Goal: Information Seeking & Learning: Learn about a topic

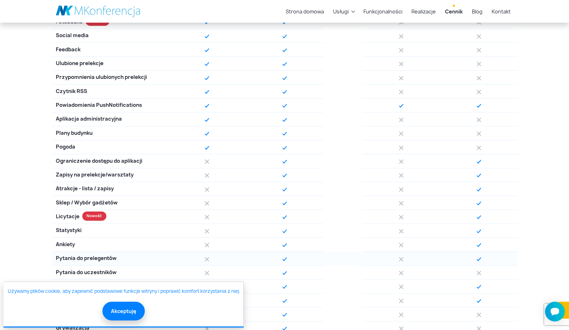
scroll to position [462, 0]
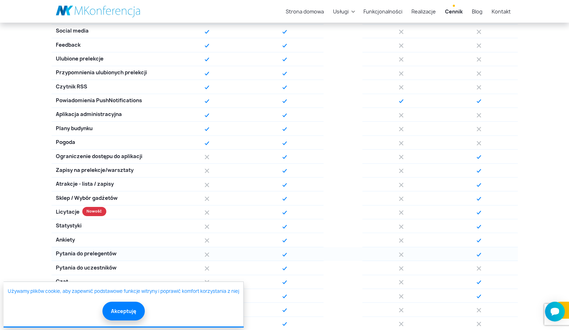
click at [119, 254] on div "Pytania do prelegentów" at bounding box center [110, 254] width 117 height 14
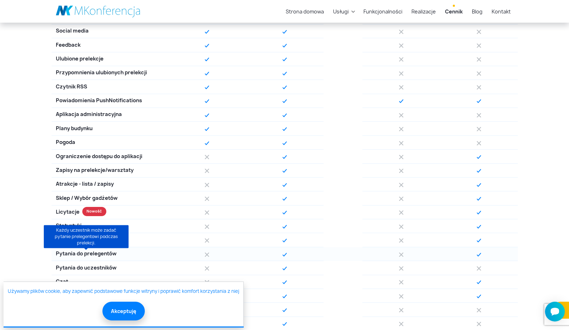
click at [99, 254] on span "Pytania do prelegentów" at bounding box center [86, 254] width 61 height 8
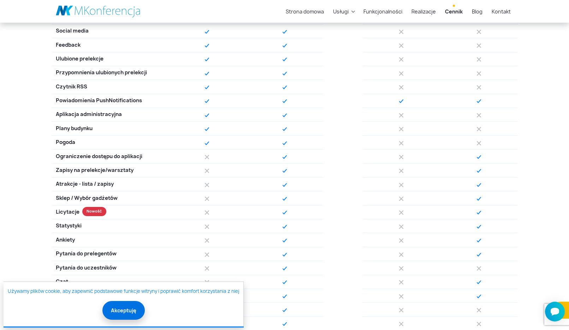
click at [122, 302] on button "Akceptuję" at bounding box center [123, 310] width 42 height 19
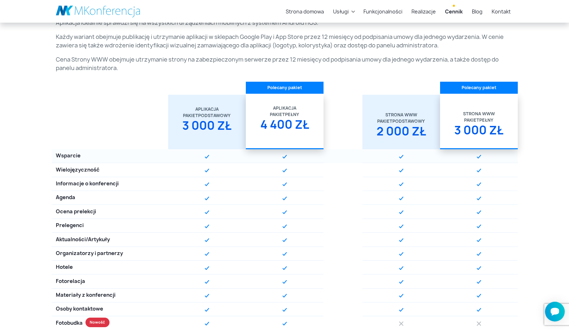
scroll to position [110, 0]
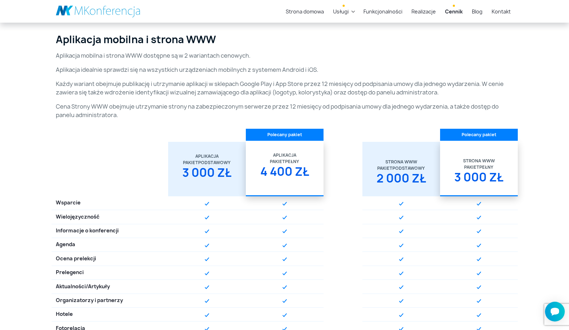
click at [351, 11] on link "Usługi" at bounding box center [340, 11] width 21 height 13
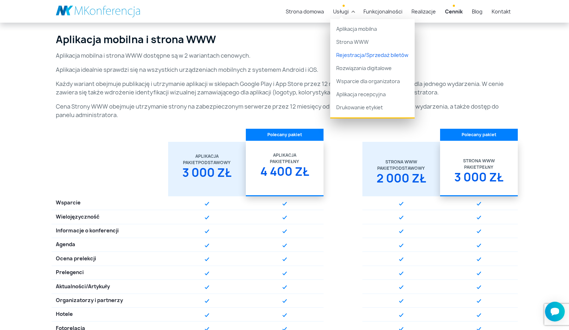
click at [367, 51] on link "Rejestracja/Sprzedaż biletów" at bounding box center [372, 54] width 84 height 13
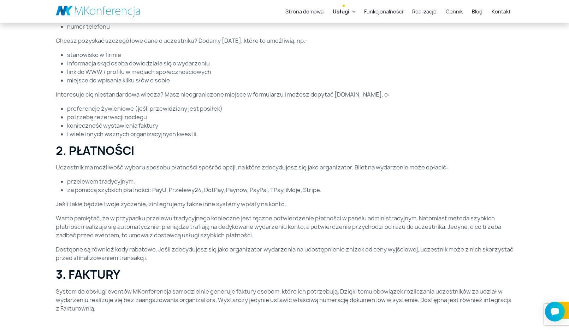
scroll to position [118, 0]
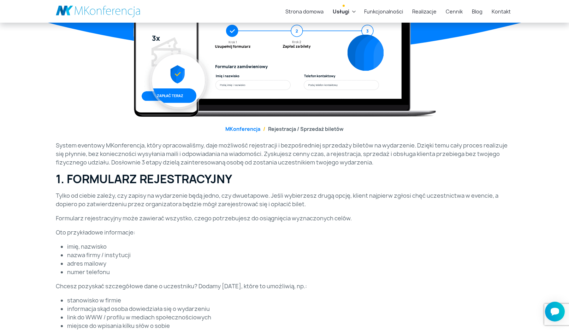
click at [352, 13] on link "Usługi" at bounding box center [341, 11] width 22 height 13
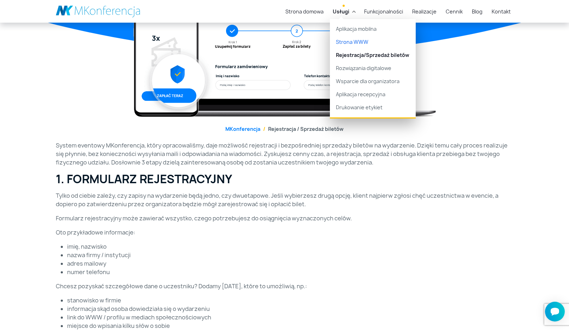
click at [361, 40] on link "Strona WWW" at bounding box center [373, 41] width 86 height 13
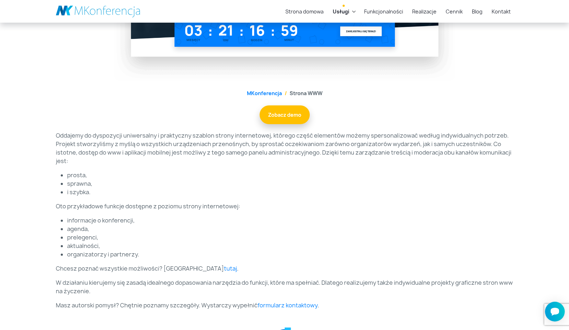
scroll to position [237, 0]
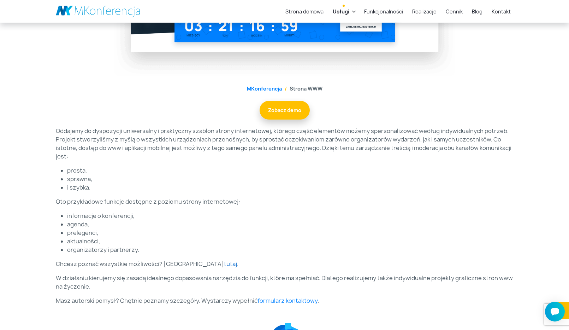
click at [224, 264] on link "tutaj" at bounding box center [230, 264] width 13 height 8
click at [291, 111] on link "Zobacz demo" at bounding box center [285, 109] width 50 height 19
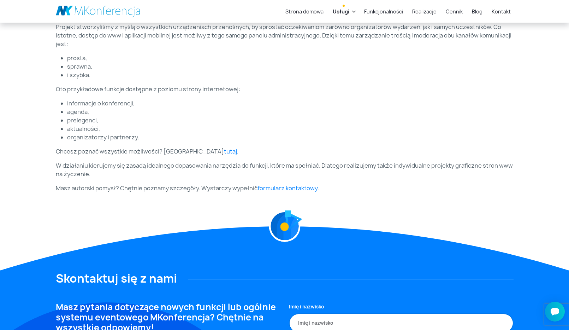
scroll to position [18, 0]
